Goal: Task Accomplishment & Management: Complete application form

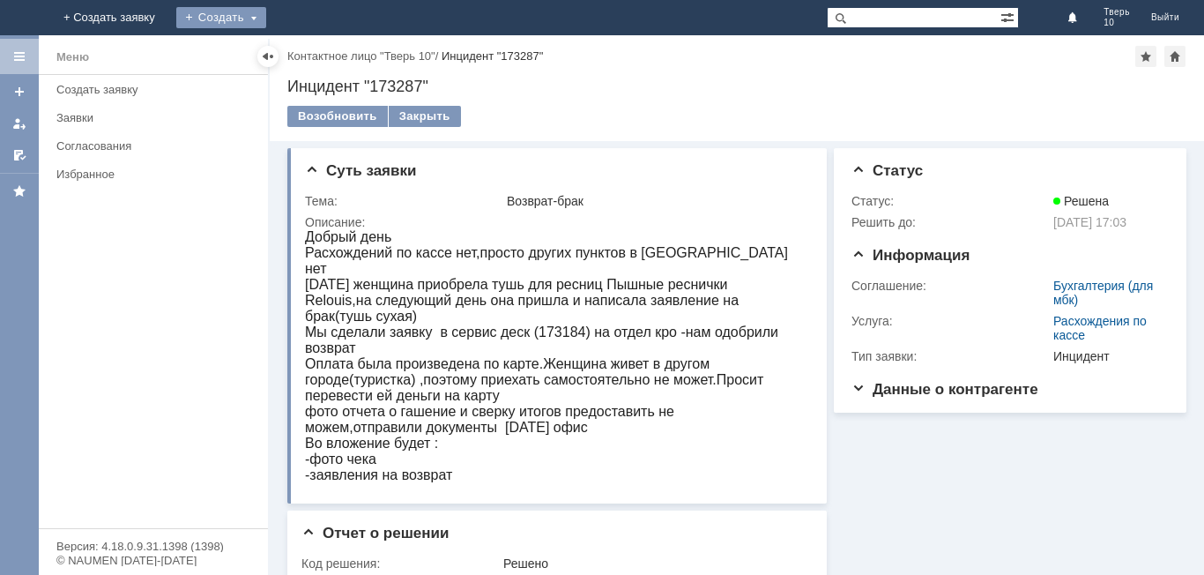
click at [266, 11] on div "Создать" at bounding box center [221, 17] width 90 height 21
click at [314, 48] on link "Заявка" at bounding box center [247, 52] width 134 height 21
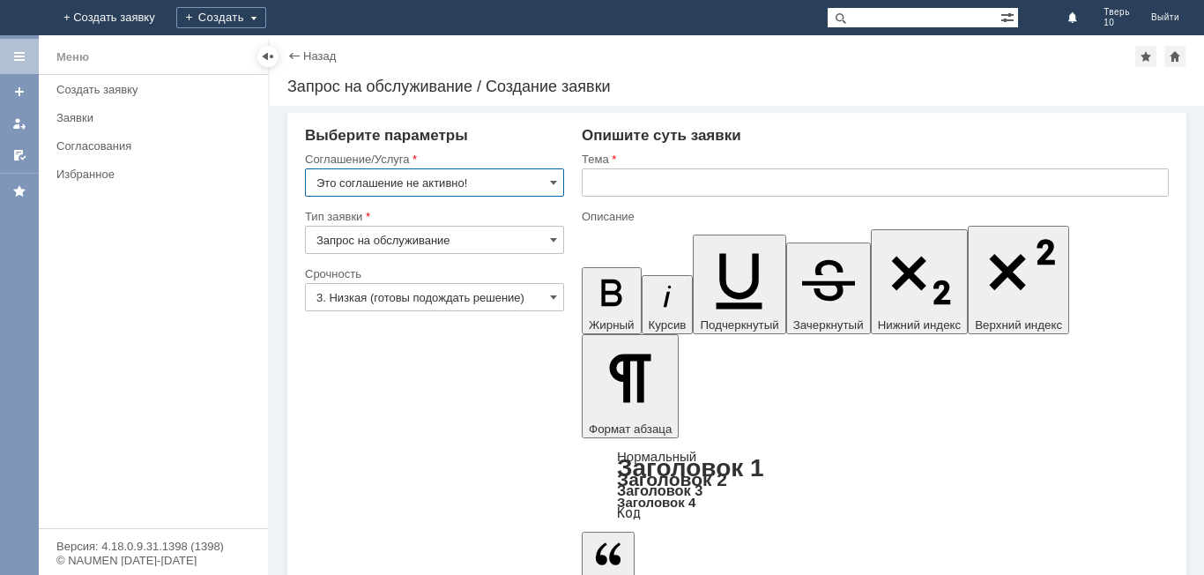
click at [536, 180] on input "Это соглашение не активно!" at bounding box center [434, 182] width 259 height 28
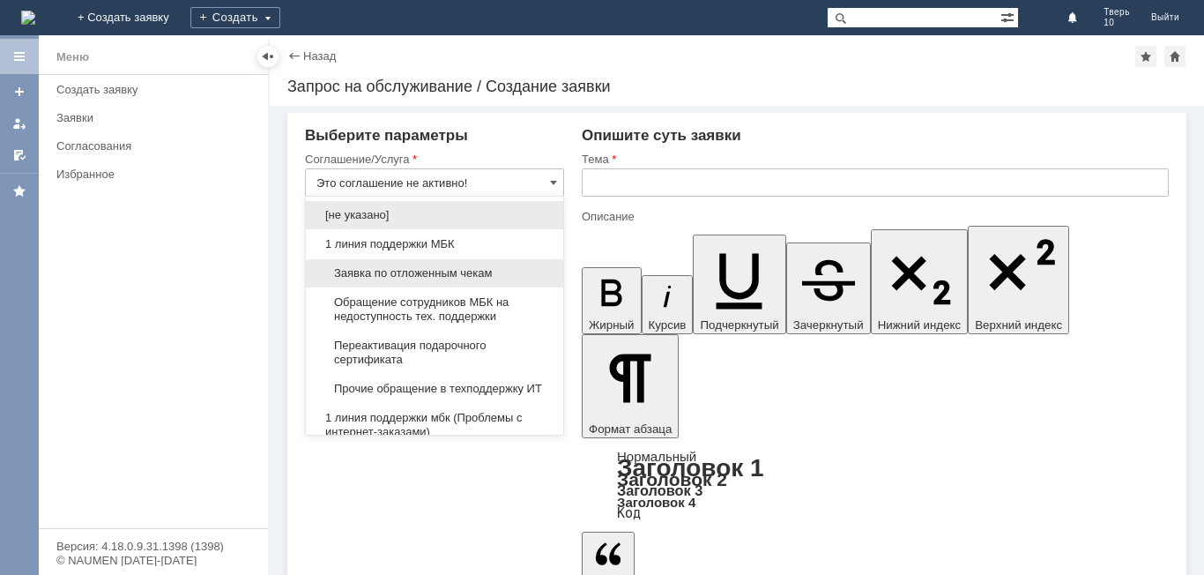
click at [464, 275] on span "Заявка по отложенным чекам" at bounding box center [434, 273] width 236 height 14
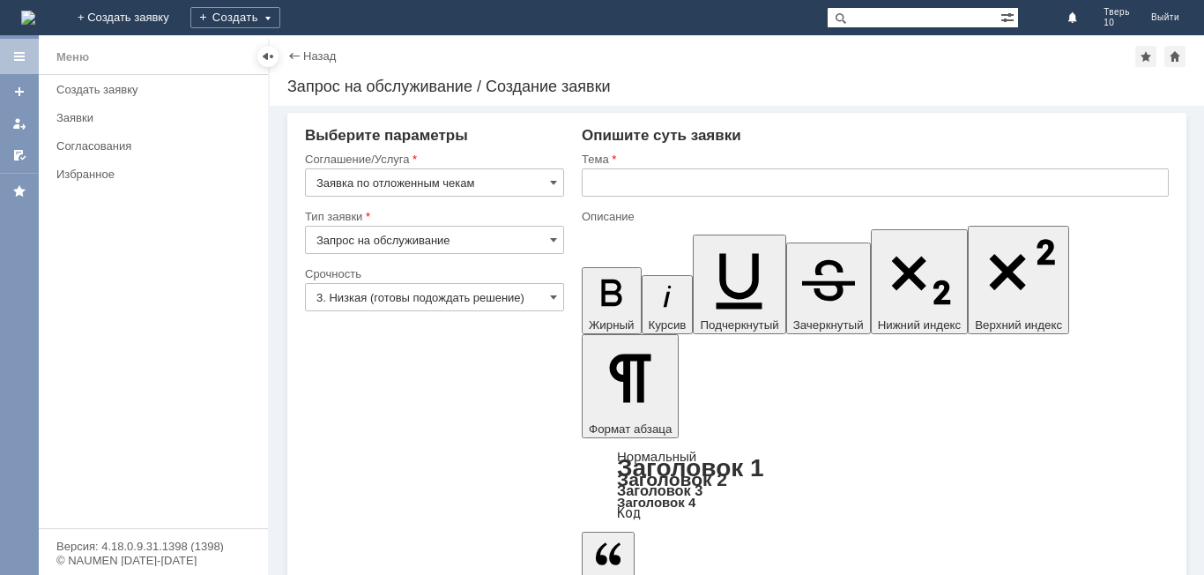
type input "Заявка по отложенным чекам"
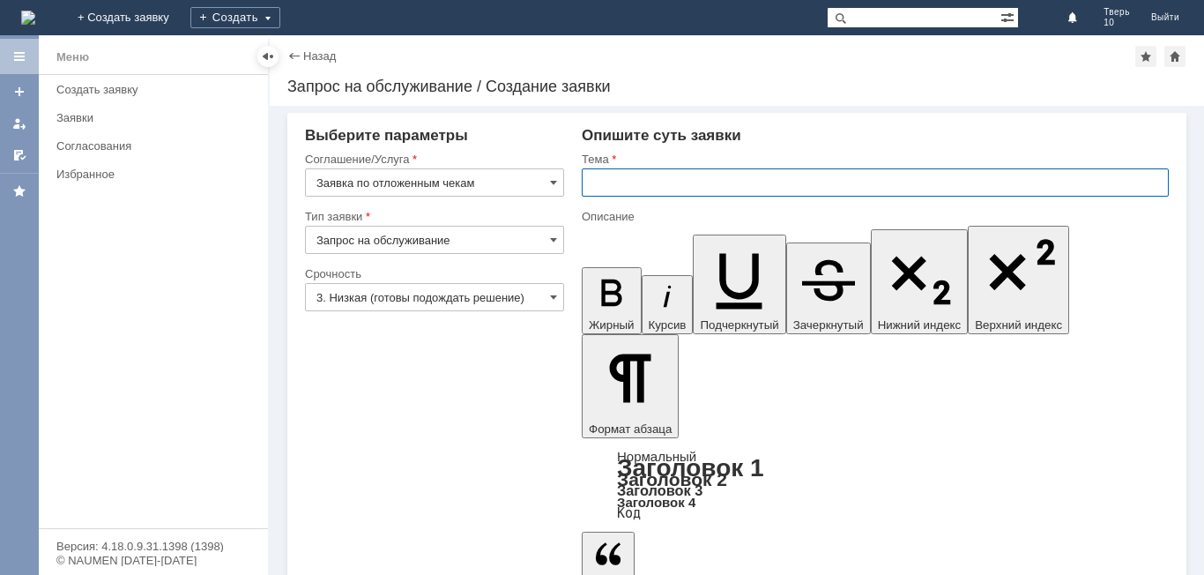
click at [610, 186] on input "text" at bounding box center [875, 182] width 587 height 28
type input "оч"
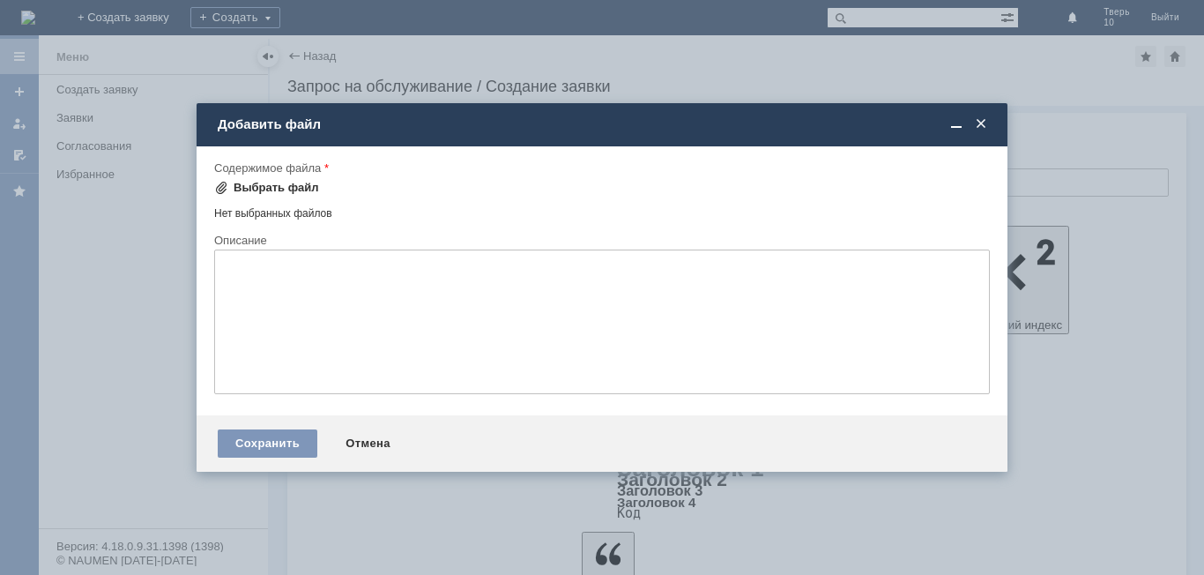
click at [289, 183] on div "Выбрать файл" at bounding box center [276, 188] width 85 height 14
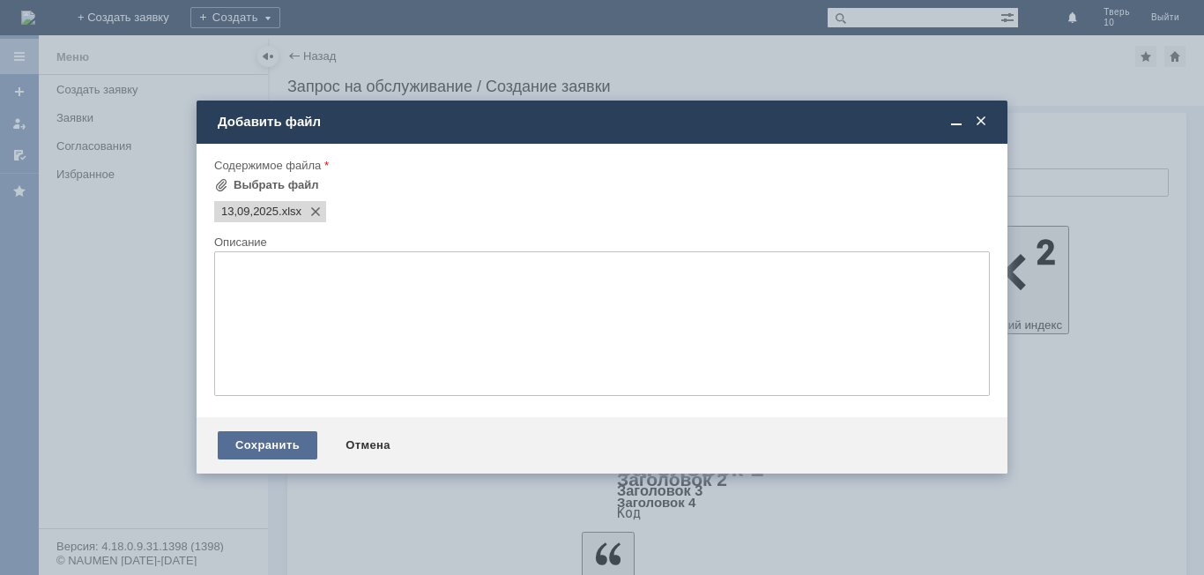
click at [243, 441] on div "Сохранить" at bounding box center [268, 445] width 100 height 28
